Goal: Find contact information: Find contact information

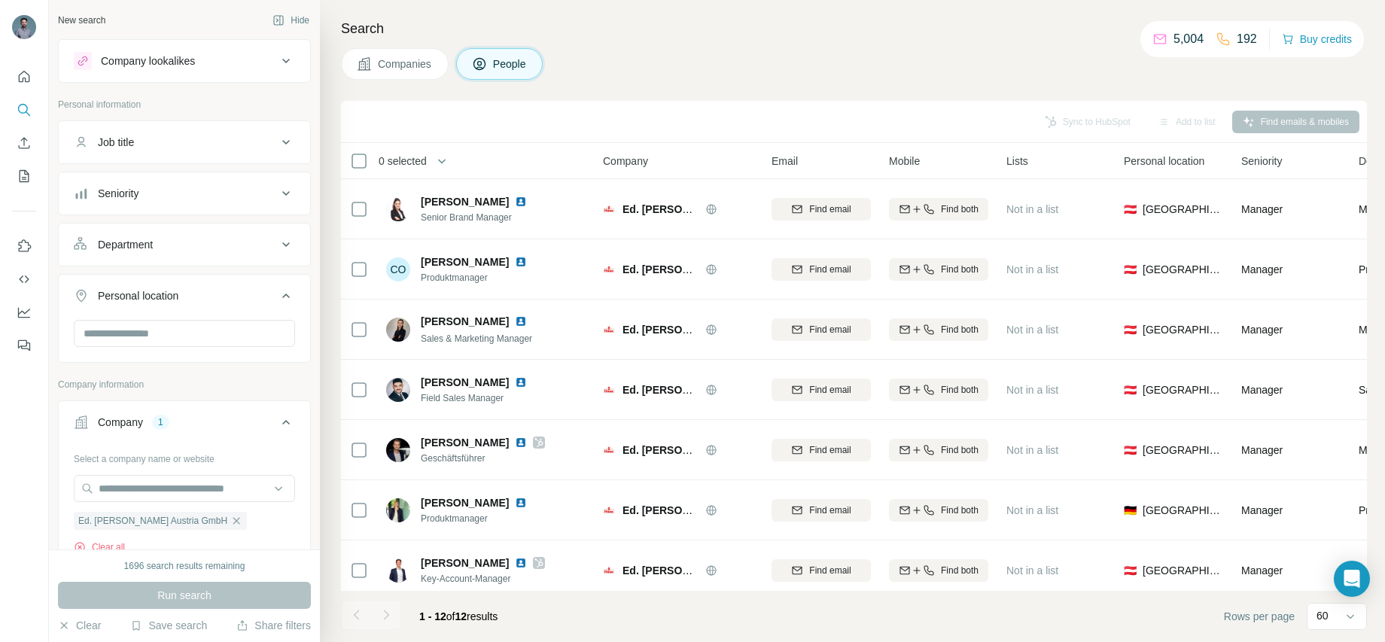
scroll to position [13, 0]
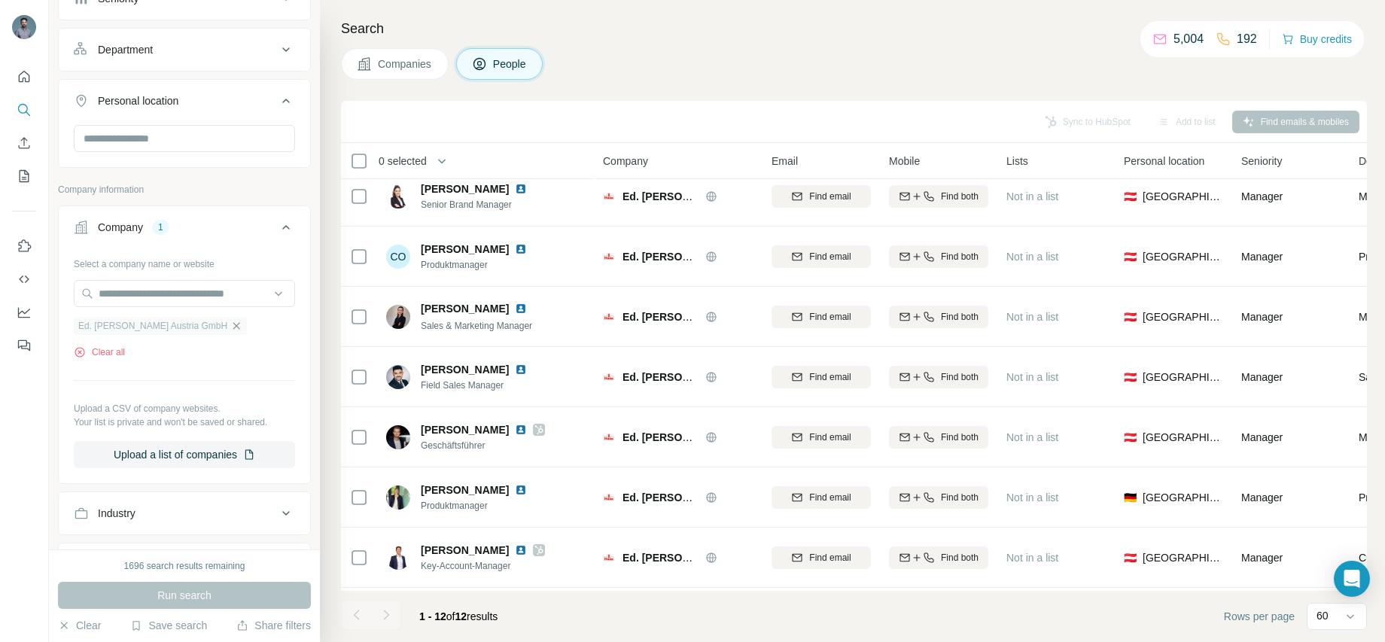
click at [230, 324] on icon "button" at bounding box center [236, 326] width 12 height 12
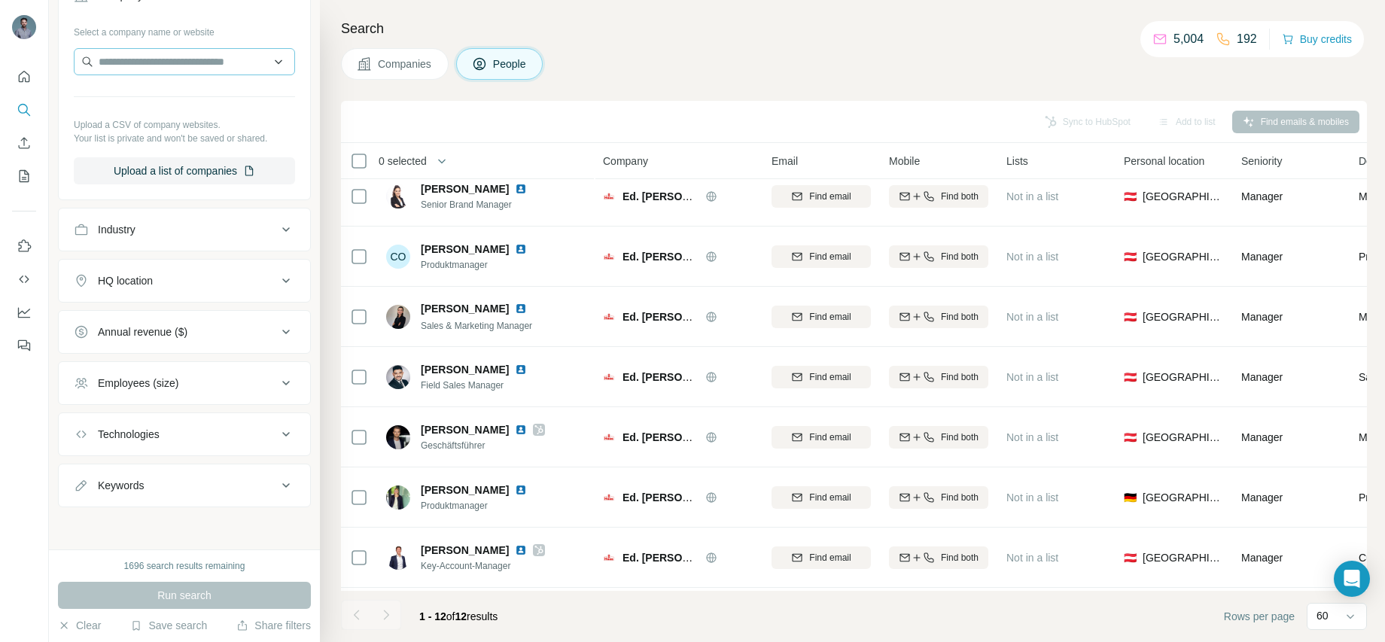
scroll to position [122, 0]
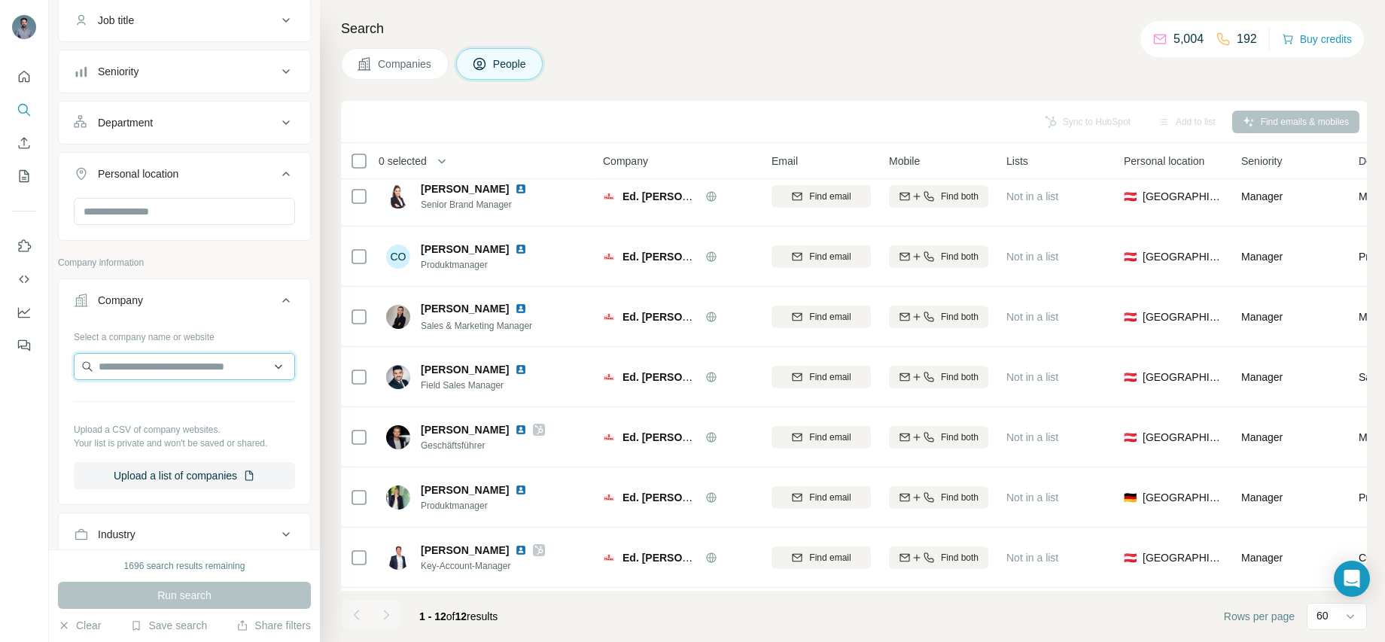
click at [146, 366] on input "text" at bounding box center [184, 366] width 221 height 27
paste input "**********"
type input "**********"
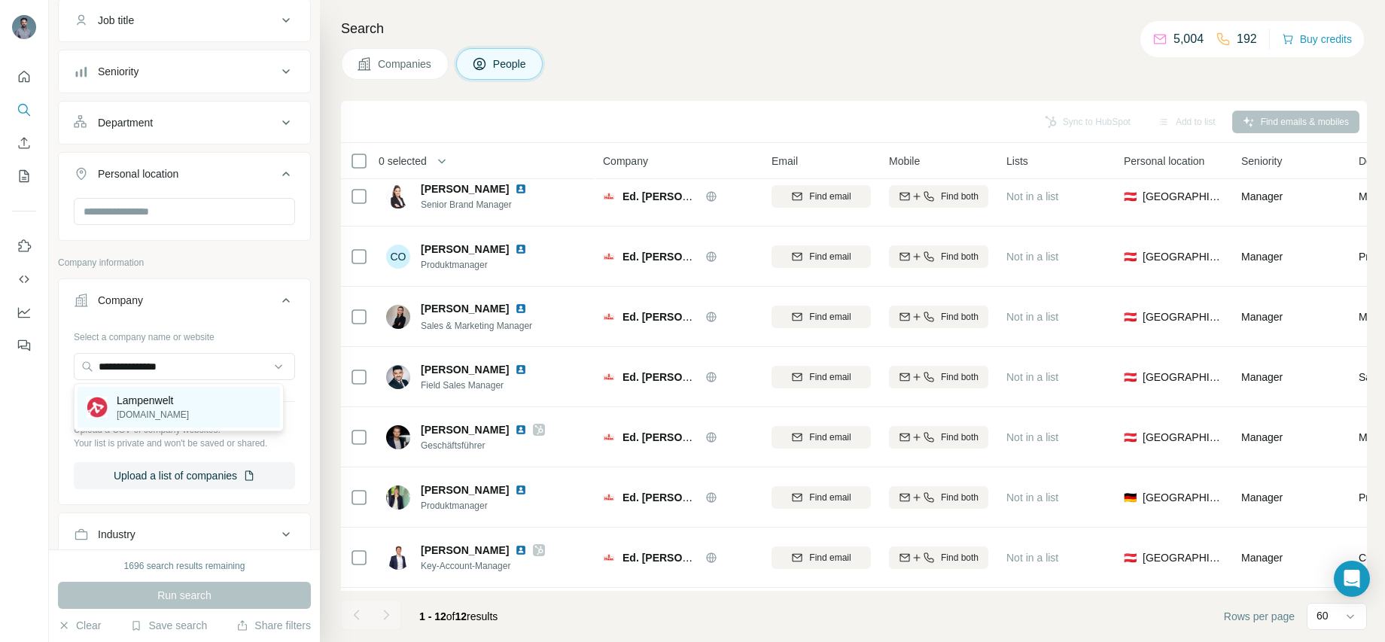
click at [156, 409] on p "[DOMAIN_NAME]" at bounding box center [153, 415] width 72 height 14
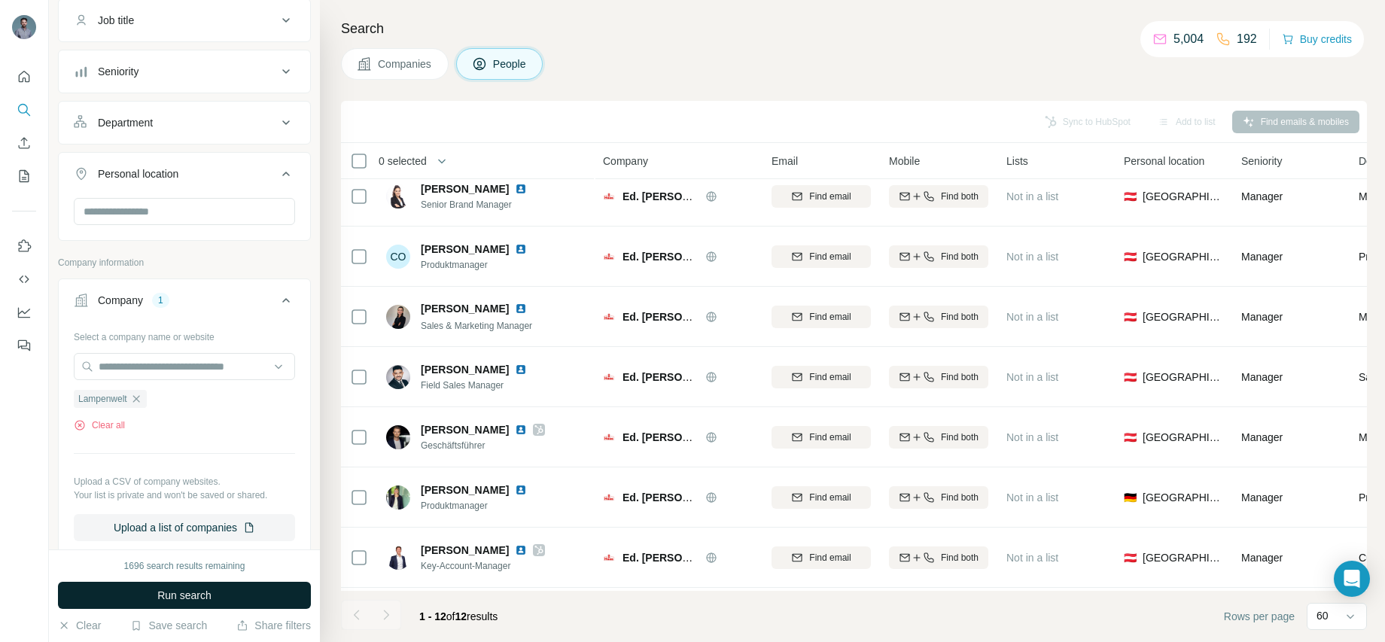
click at [202, 588] on span "Run search" at bounding box center [184, 595] width 54 height 15
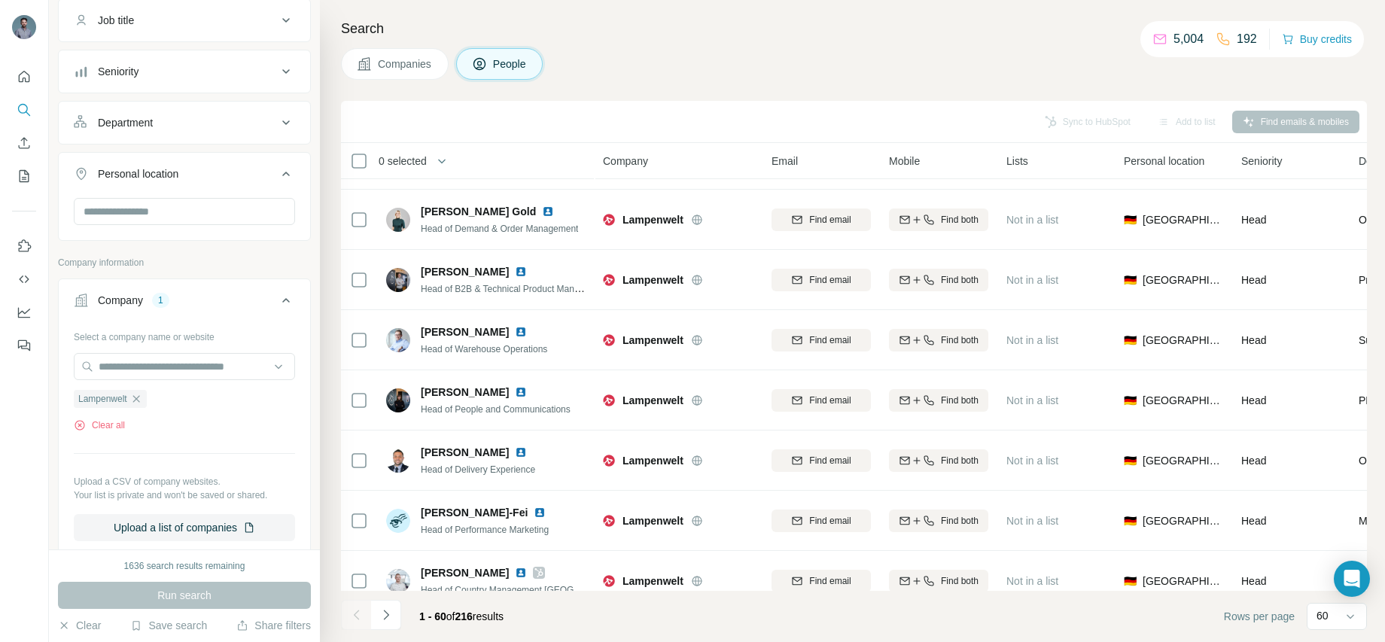
scroll to position [532, 0]
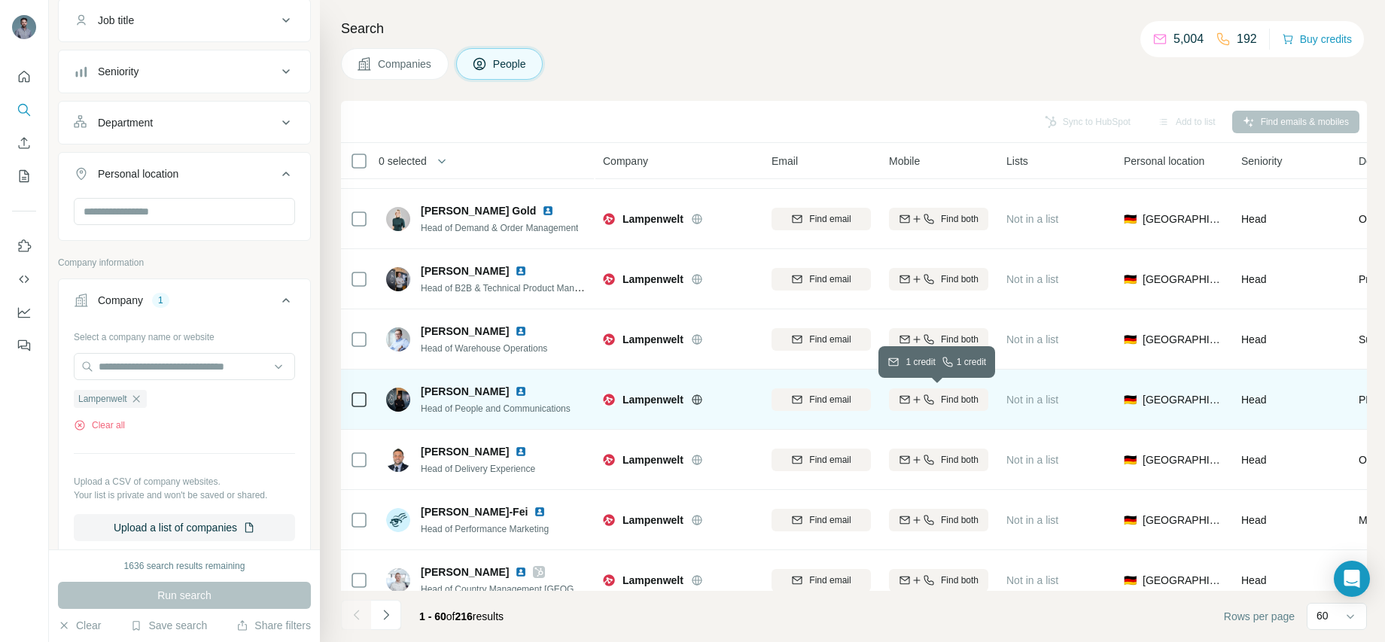
click at [923, 404] on icon "button" at bounding box center [929, 400] width 12 height 12
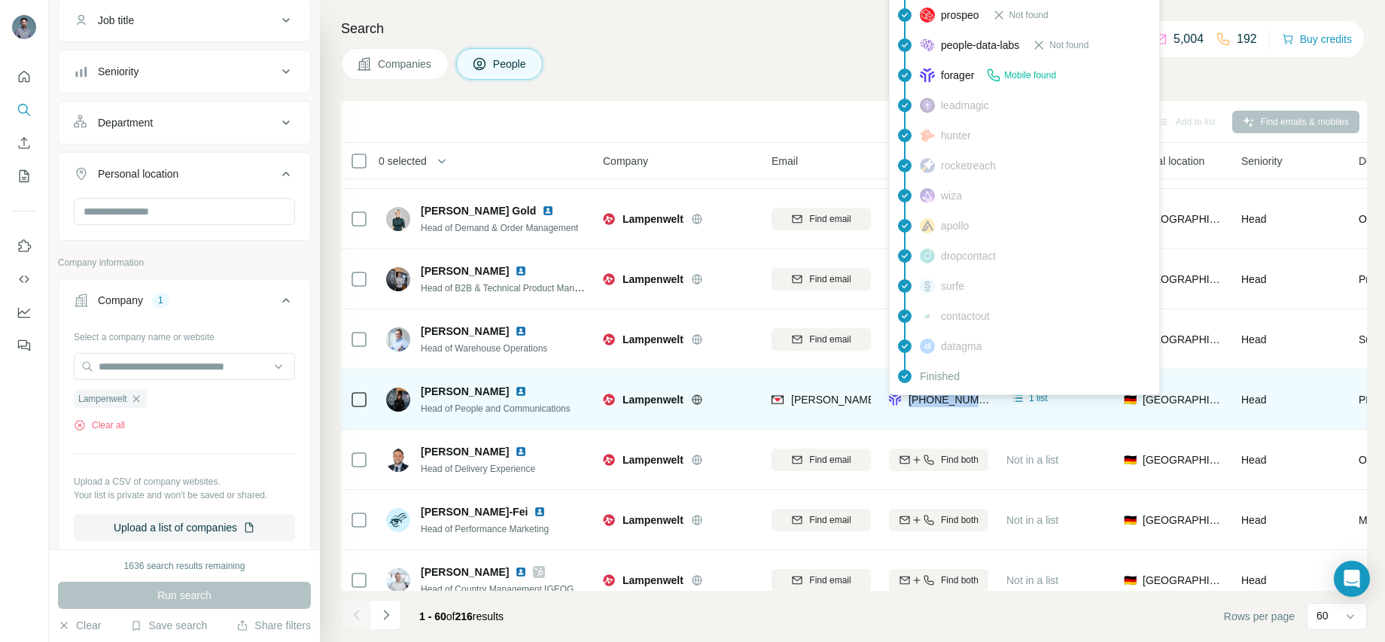
drag, startPoint x: 909, startPoint y: 411, endPoint x: 909, endPoint y: 401, distance: 9.8
click at [909, 401] on div "[PHONE_NUMBER]" at bounding box center [938, 399] width 99 height 41
copy span "[PHONE_NUMBER]"
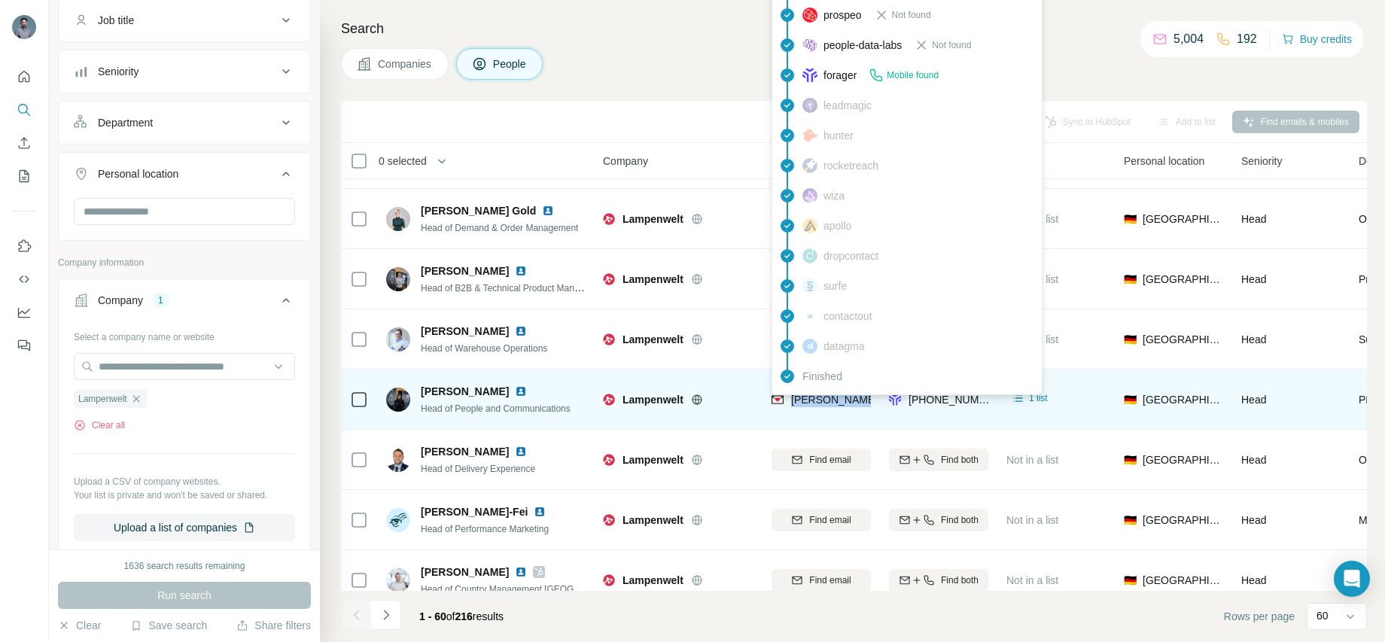
drag, startPoint x: 789, startPoint y: 410, endPoint x: 792, endPoint y: 398, distance: 12.4
click at [792, 398] on div "[PERSON_NAME][EMAIL_ADDRESS][DOMAIN_NAME]" at bounding box center [820, 399] width 99 height 41
copy span "[PERSON_NAME][EMAIL_ADDRESS][DOMAIN_NAME]"
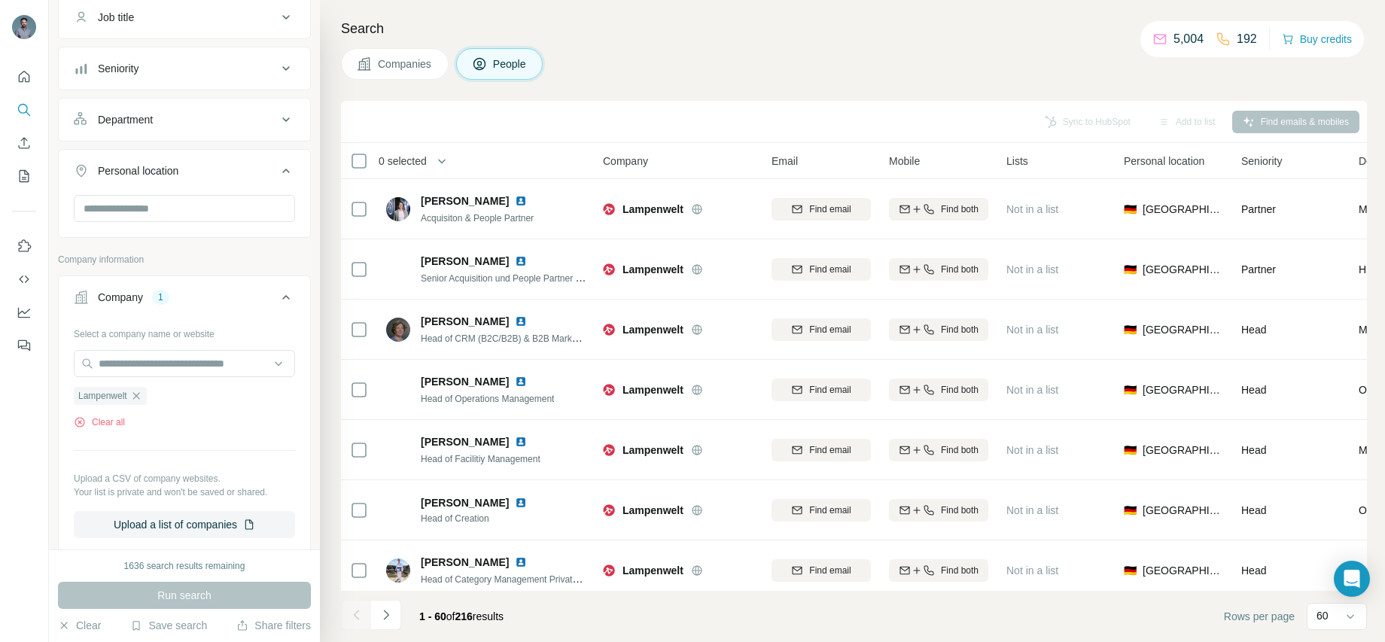
scroll to position [0, 0]
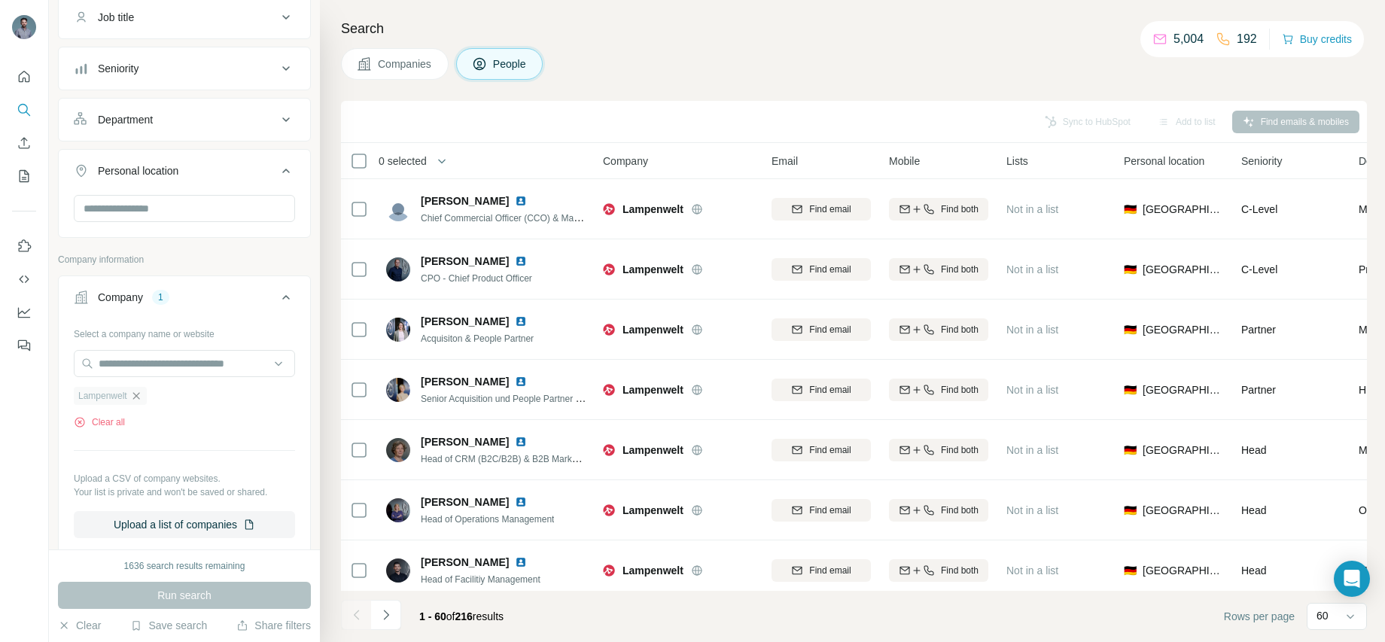
click at [138, 396] on icon "button" at bounding box center [135, 395] width 7 height 7
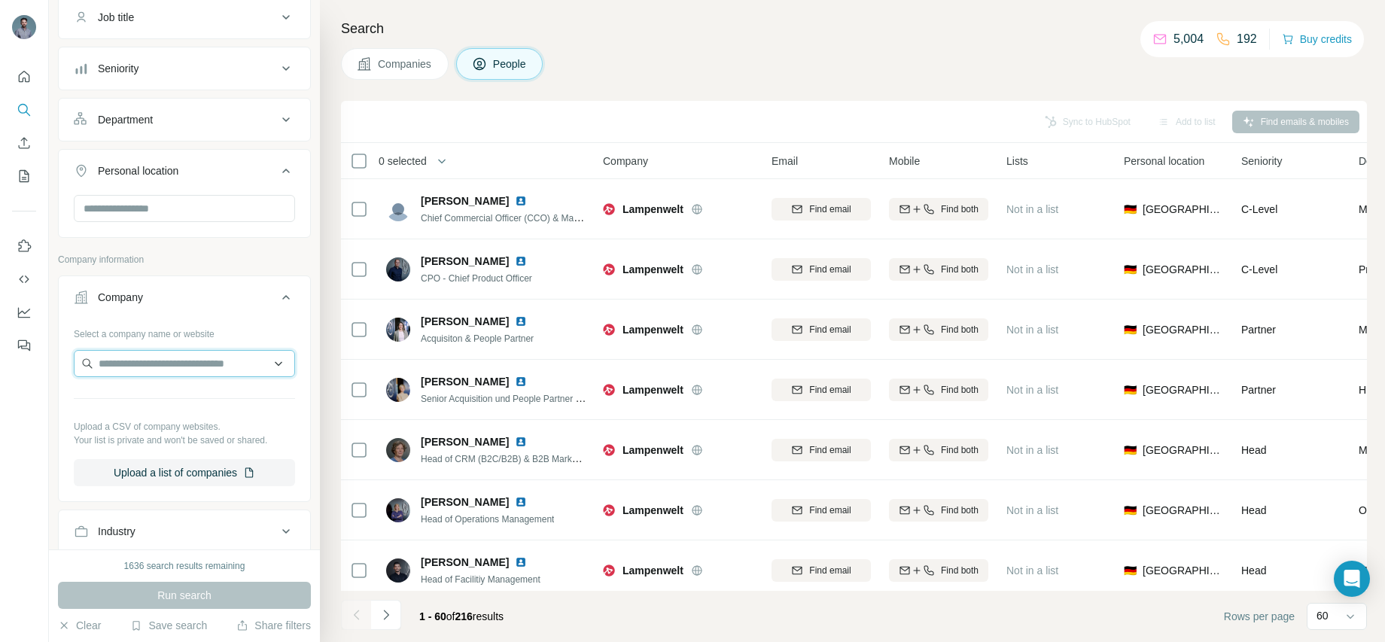
click at [139, 367] on input "text" at bounding box center [184, 363] width 221 height 27
type input "**********"
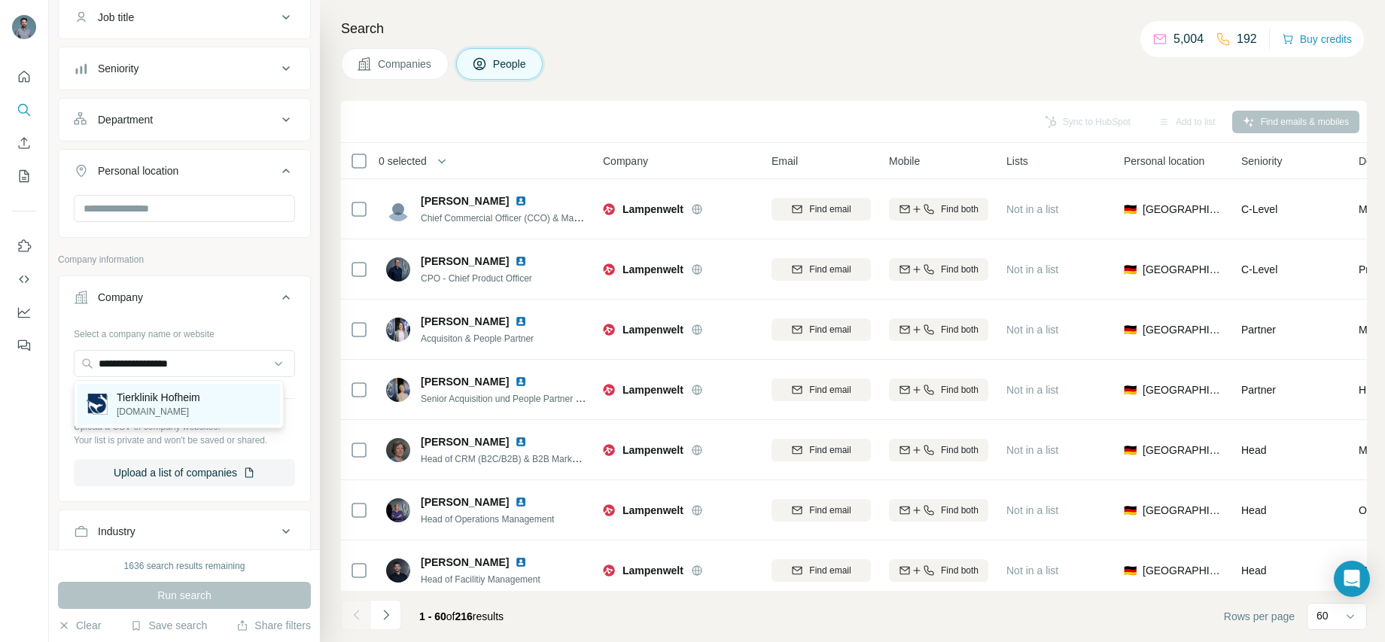
click at [178, 399] on p "Tierklinik Hofheim" at bounding box center [159, 397] width 84 height 15
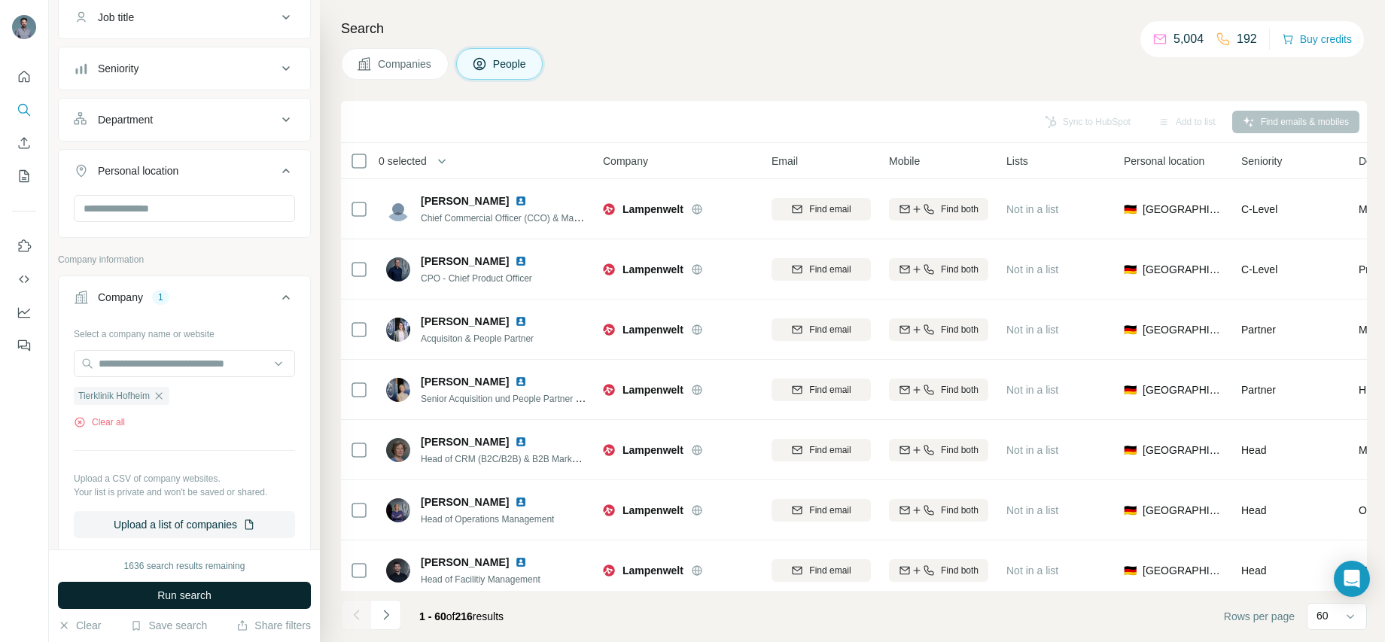
click at [204, 597] on span "Run search" at bounding box center [184, 595] width 54 height 15
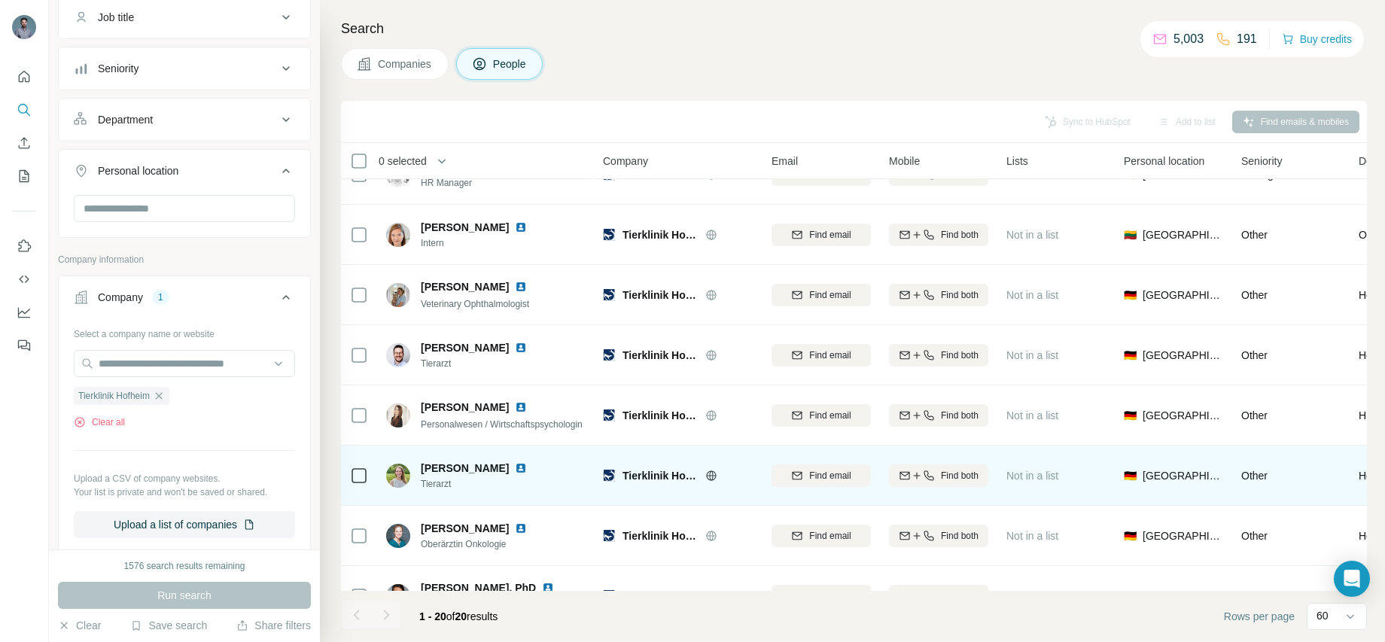
scroll to position [118, 0]
